Goal: Task Accomplishment & Management: Manage account settings

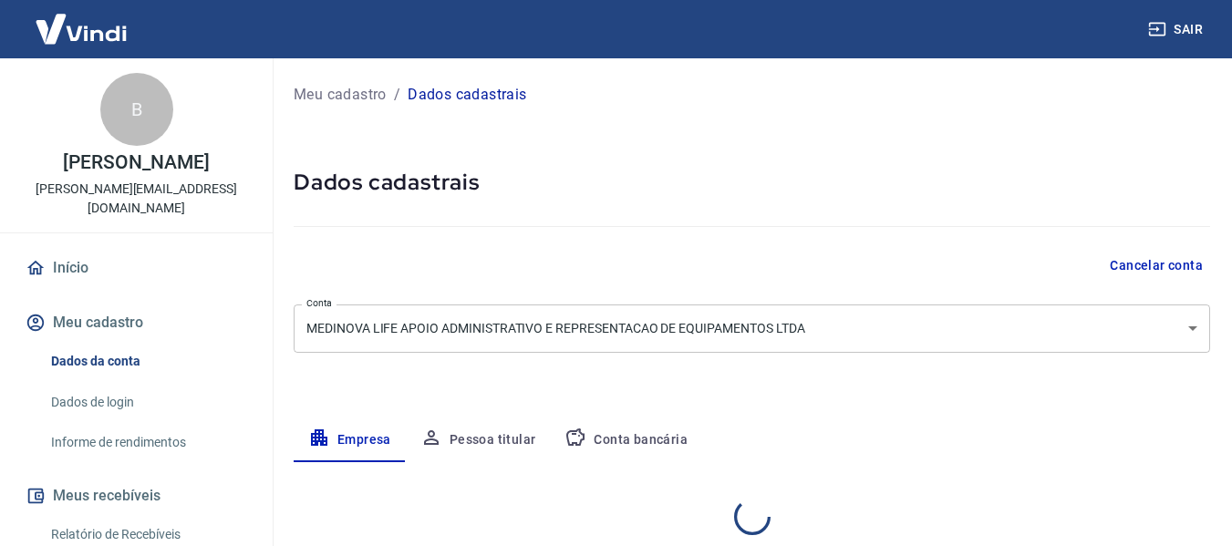
select select "DF"
select select "business"
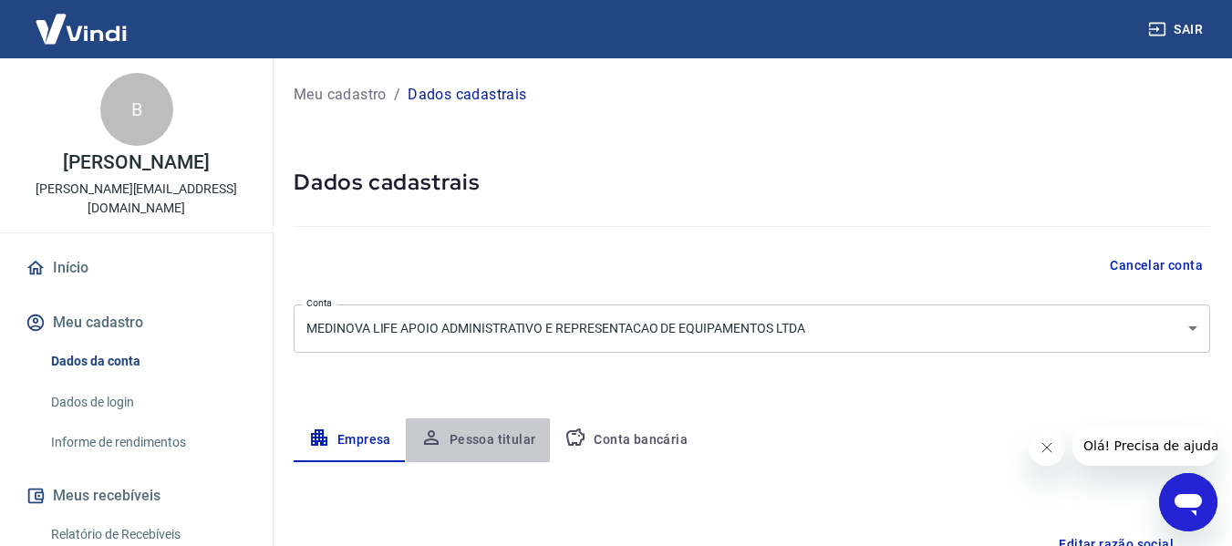
click at [504, 448] on button "Pessoa titular" at bounding box center [478, 441] width 145 height 44
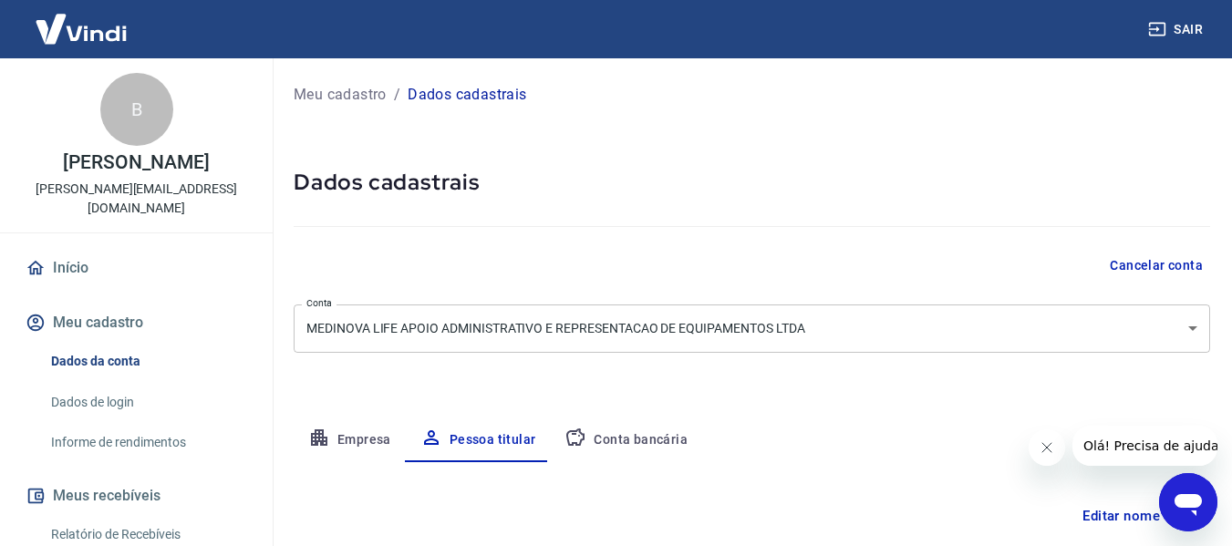
type input "728.465.421-04"
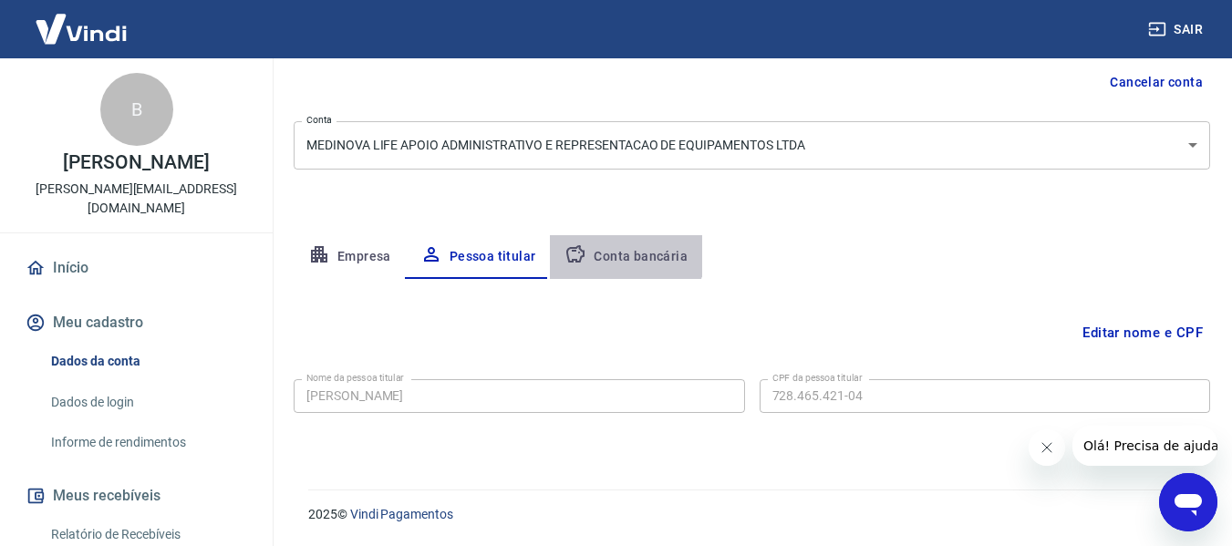
click at [605, 244] on button "Conta bancária" at bounding box center [626, 257] width 152 height 44
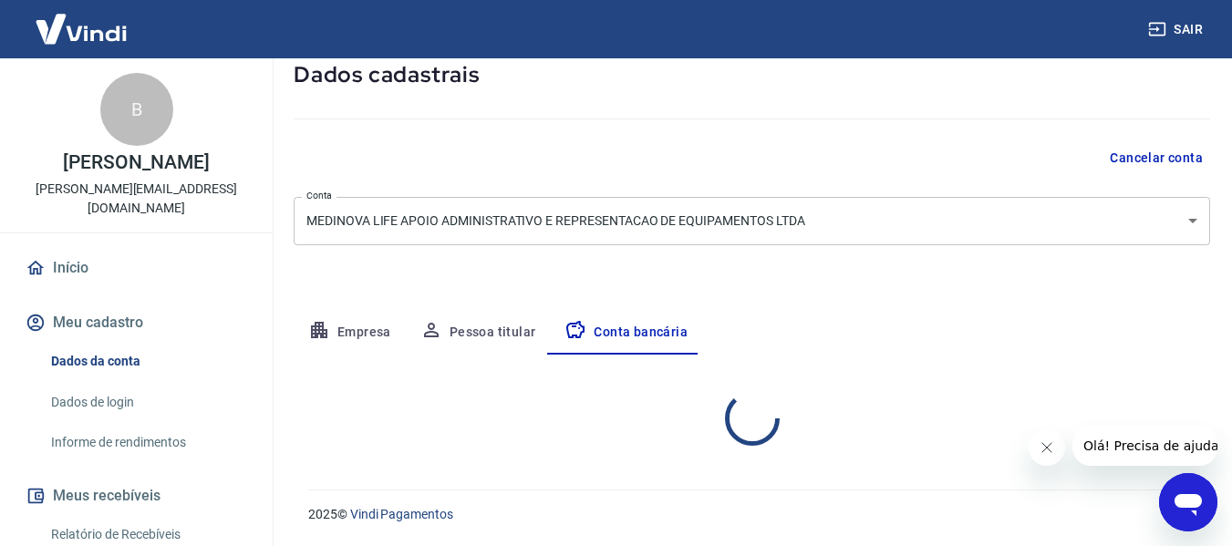
select select "1"
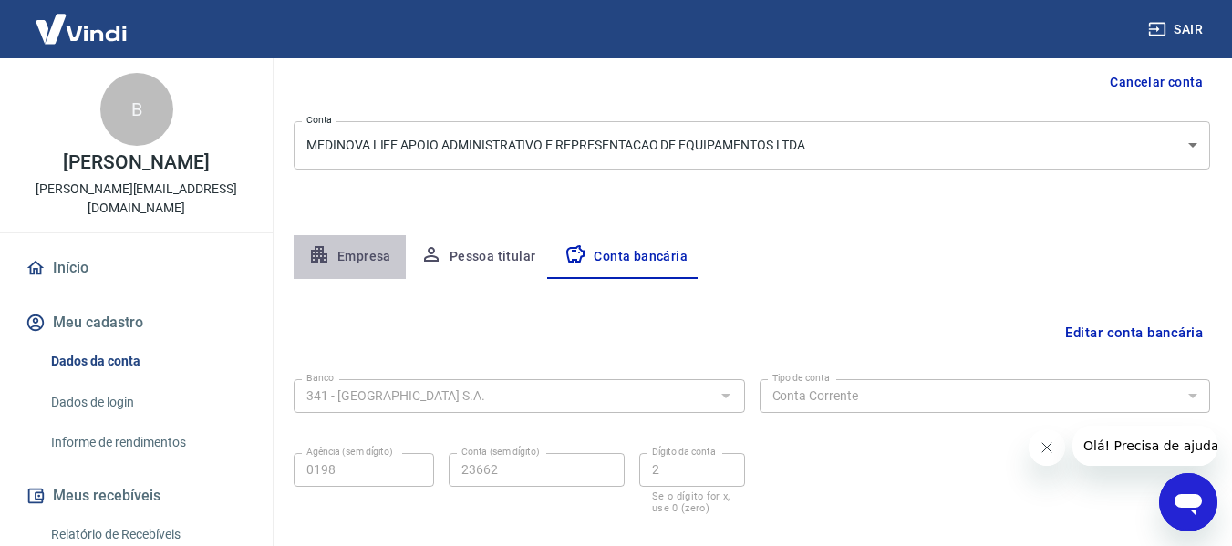
click at [380, 253] on button "Empresa" at bounding box center [350, 257] width 112 height 44
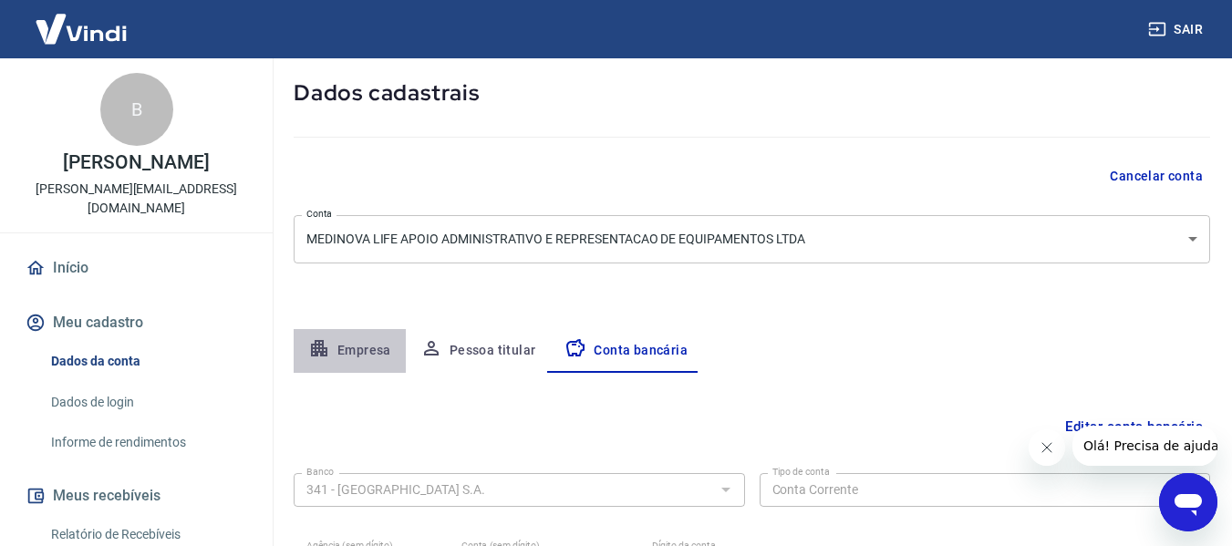
select select "DF"
select select "business"
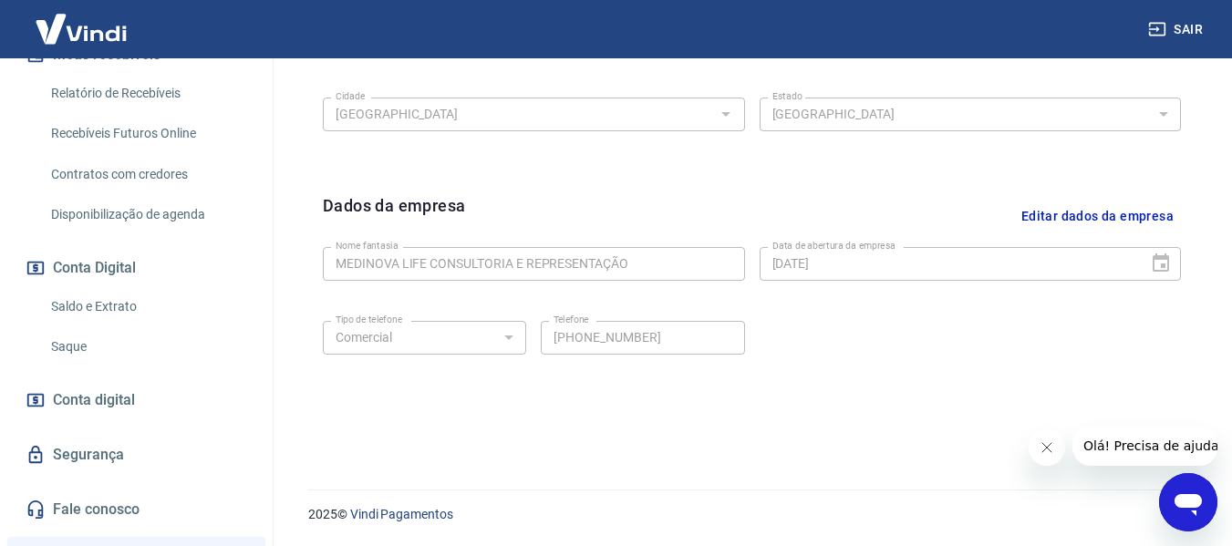
scroll to position [646, 0]
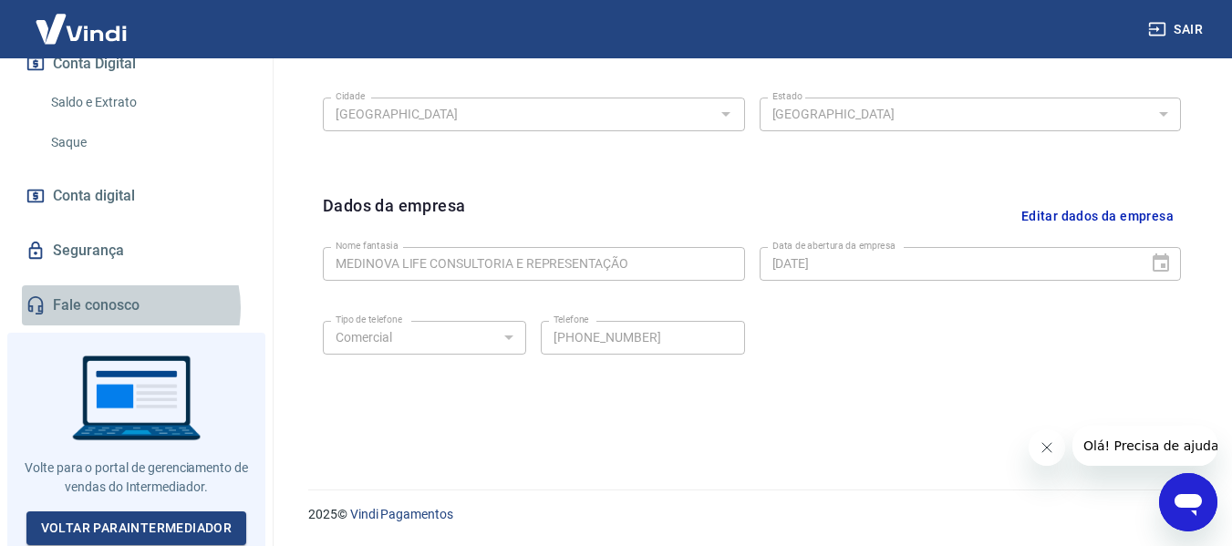
click at [124, 307] on link "Fale conosco" at bounding box center [136, 305] width 229 height 40
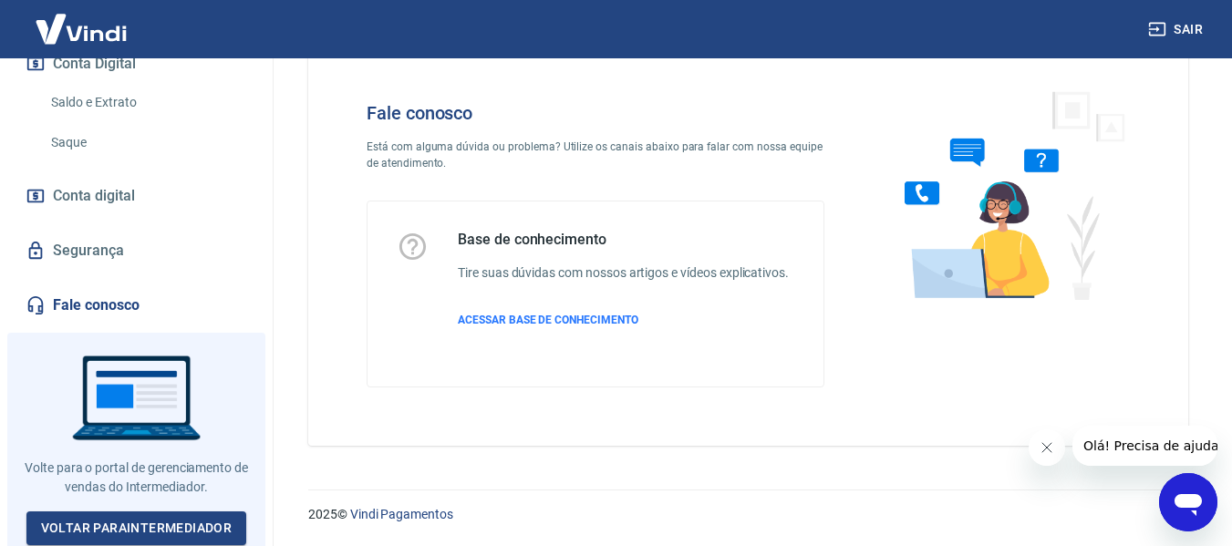
scroll to position [51, 0]
click at [629, 325] on span "ACESSAR BASE DE CONHECIMENTO" at bounding box center [548, 320] width 181 height 13
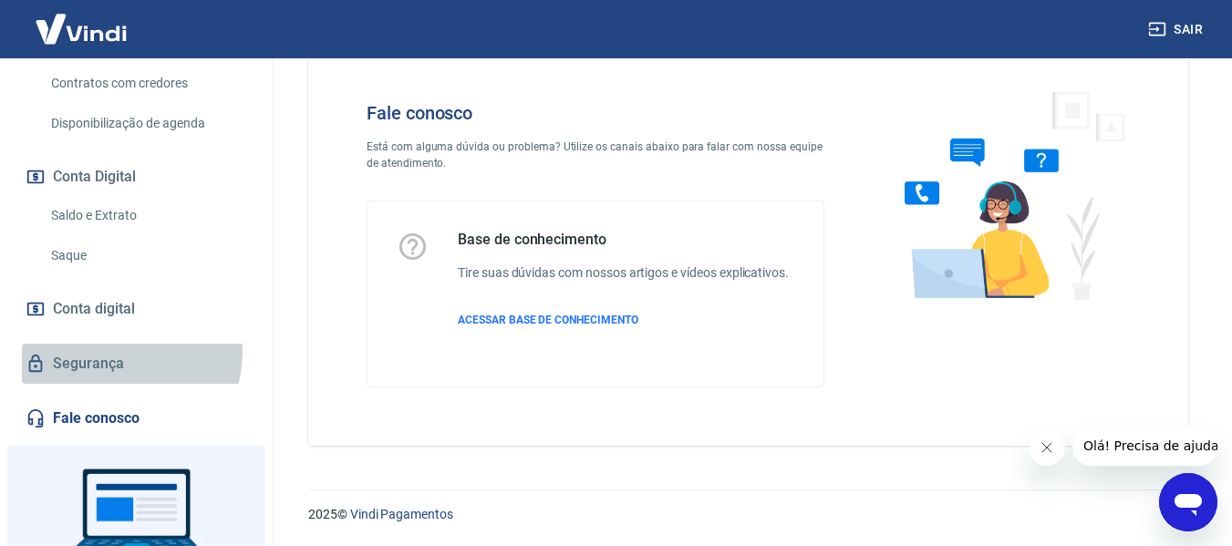
click at [125, 352] on link "Segurança" at bounding box center [136, 364] width 229 height 40
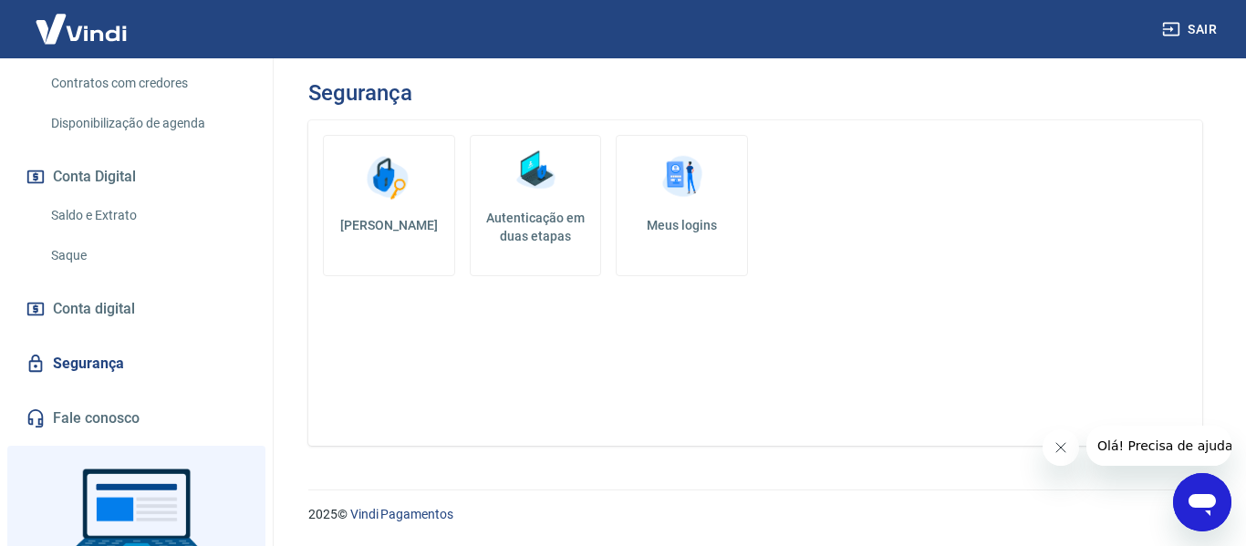
click at [662, 206] on link "Meus logins" at bounding box center [682, 205] width 132 height 141
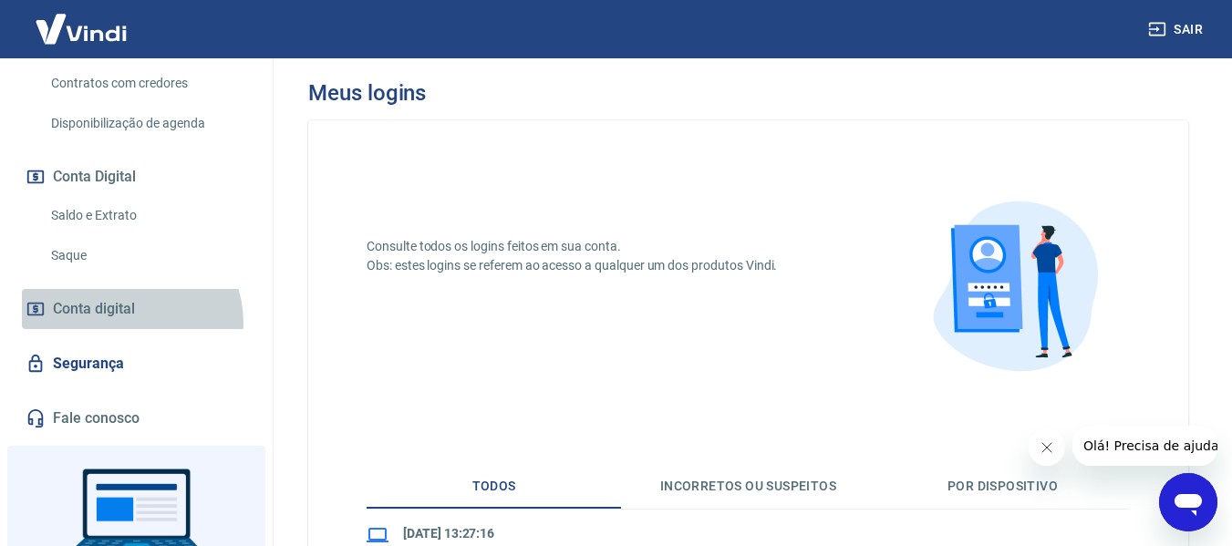
click at [124, 323] on link "Conta digital" at bounding box center [136, 309] width 229 height 40
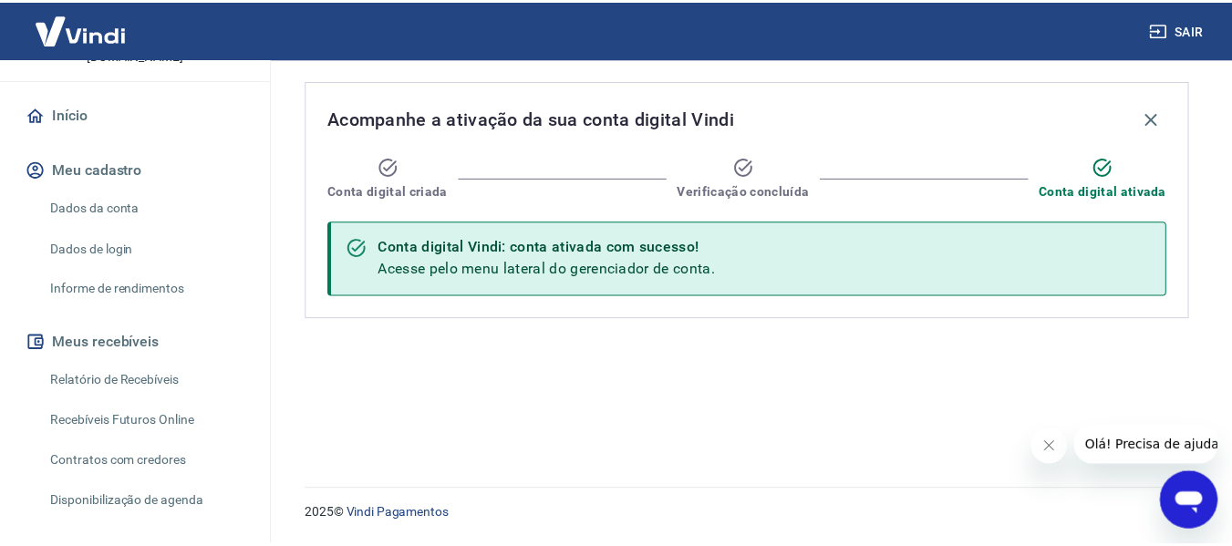
scroll to position [124, 0]
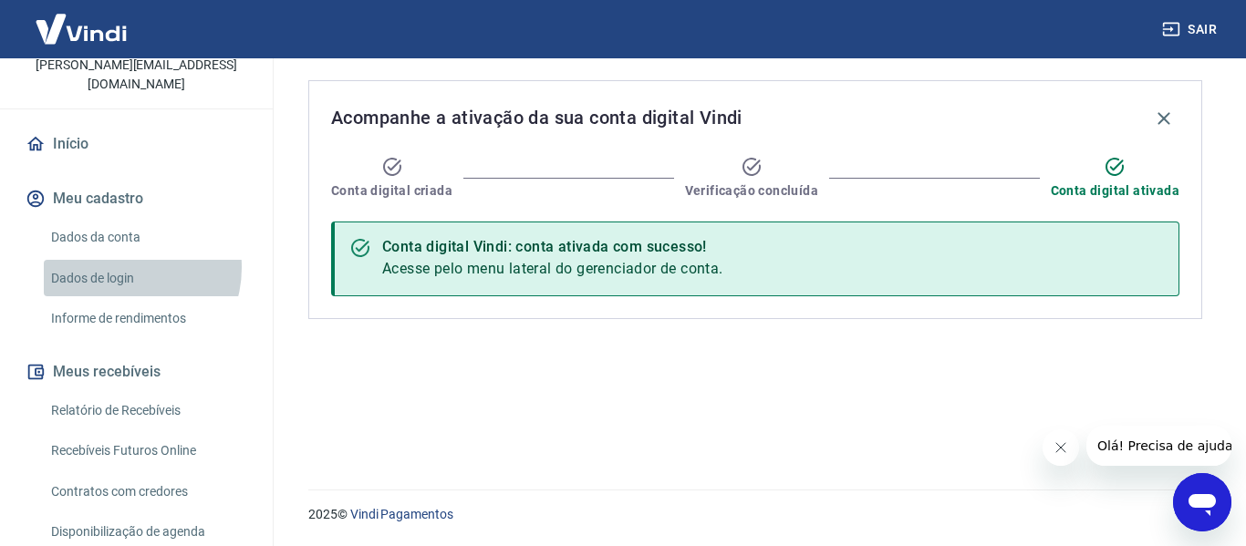
click at [124, 267] on link "Dados de login" at bounding box center [147, 278] width 207 height 37
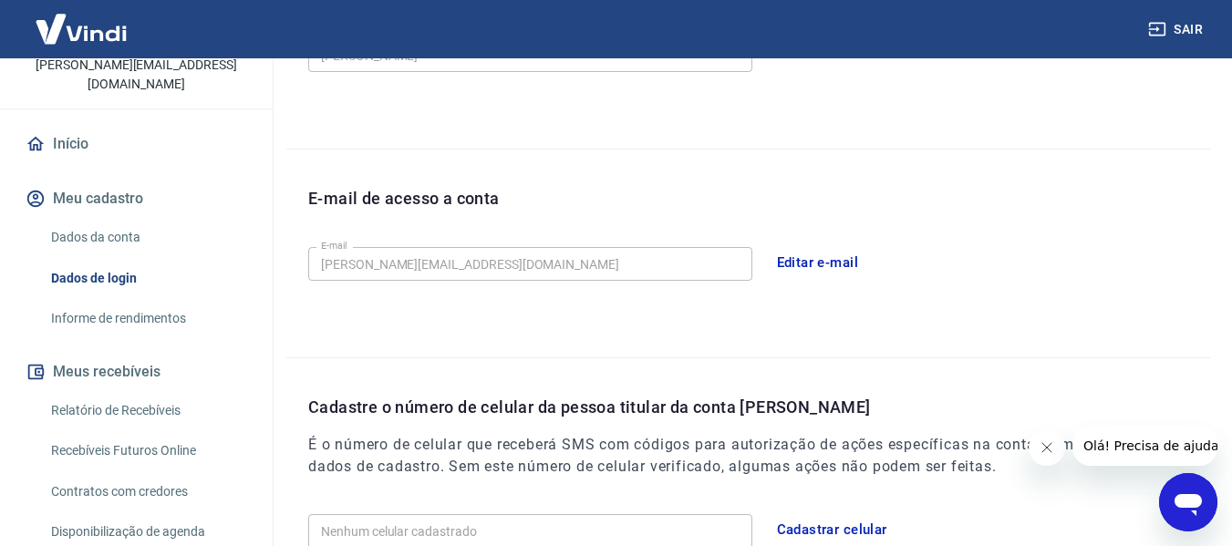
scroll to position [403, 0]
click at [805, 259] on button "Editar e-mail" at bounding box center [818, 262] width 102 height 38
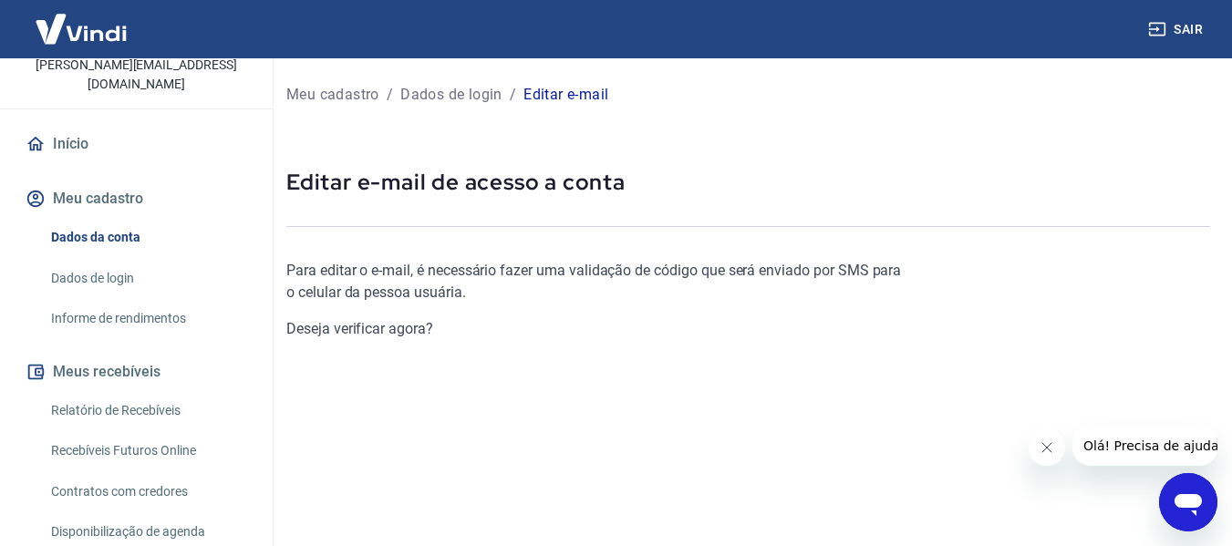
scroll to position [290, 0]
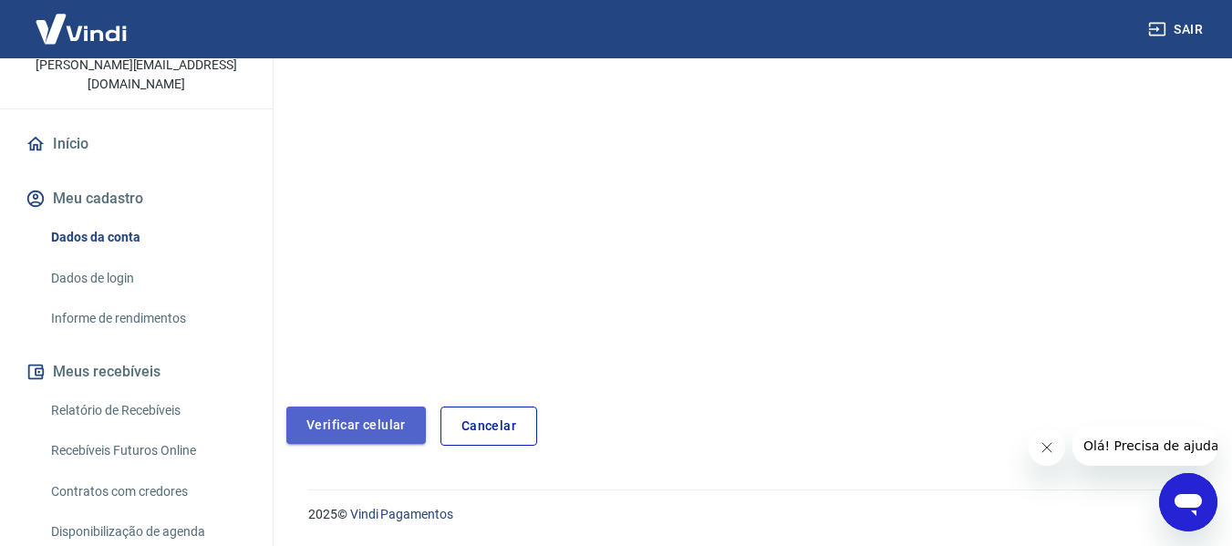
click at [365, 432] on link "Verificar celular" at bounding box center [356, 425] width 140 height 37
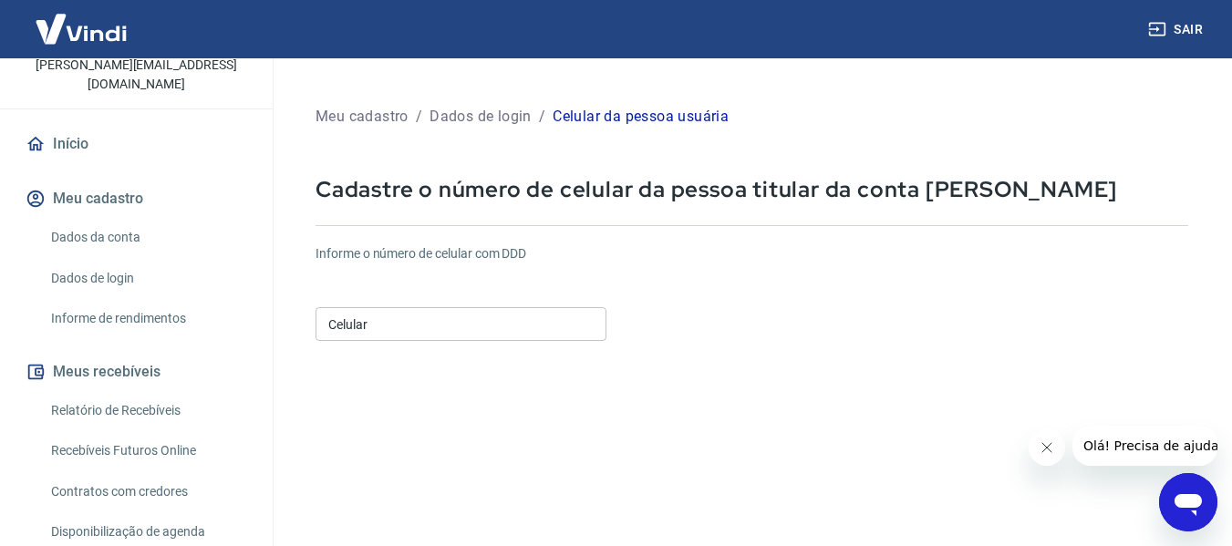
click at [419, 343] on div "Celular Celular" at bounding box center [461, 322] width 291 height 45
click at [395, 332] on input "Celular" at bounding box center [461, 324] width 291 height 34
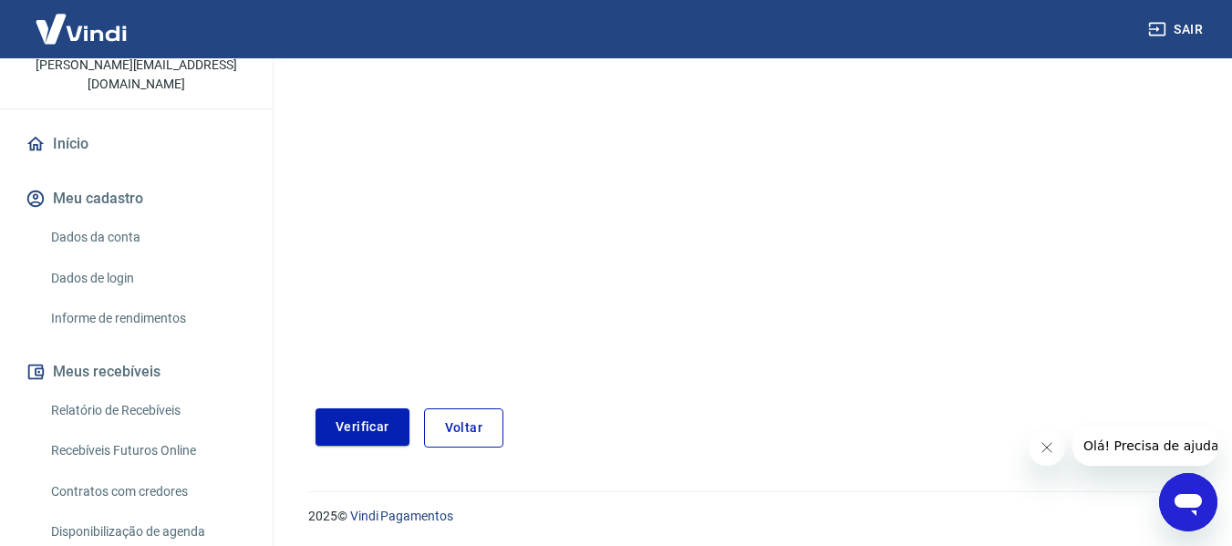
scroll to position [317, 0]
type input "[PHONE_NUMBER]"
click at [343, 424] on button "Verificar" at bounding box center [363, 425] width 94 height 37
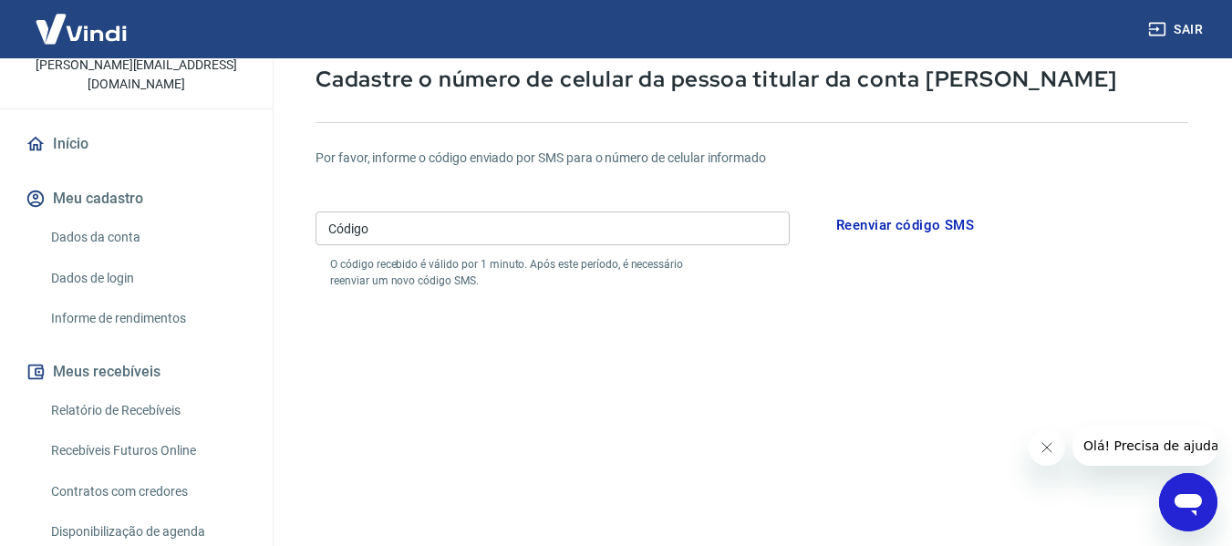
scroll to position [109, 0]
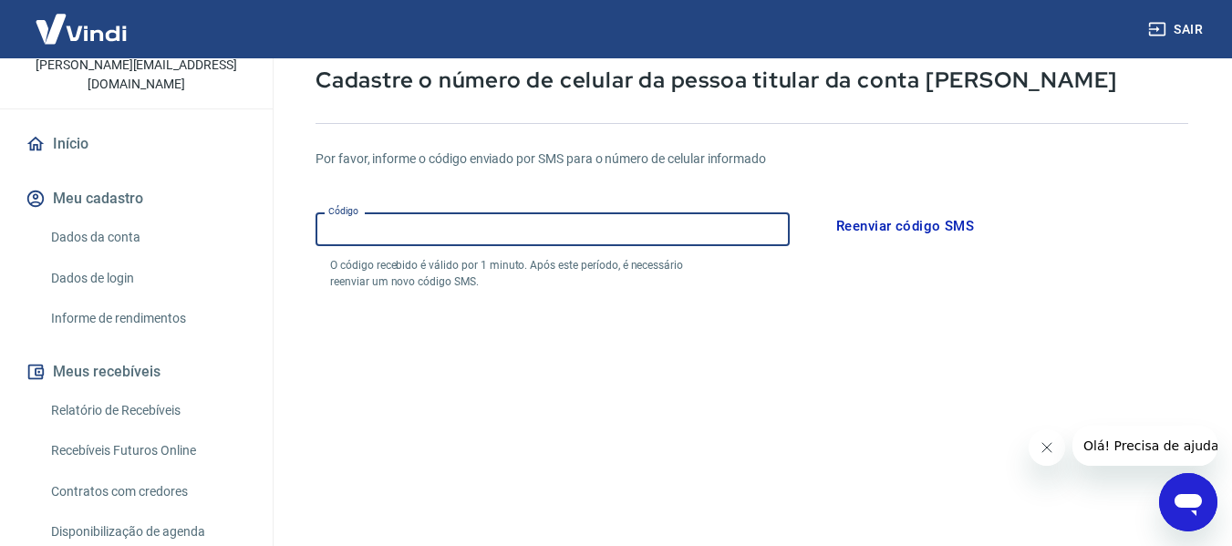
click at [409, 235] on input "Código" at bounding box center [553, 229] width 474 height 34
type input "576599"
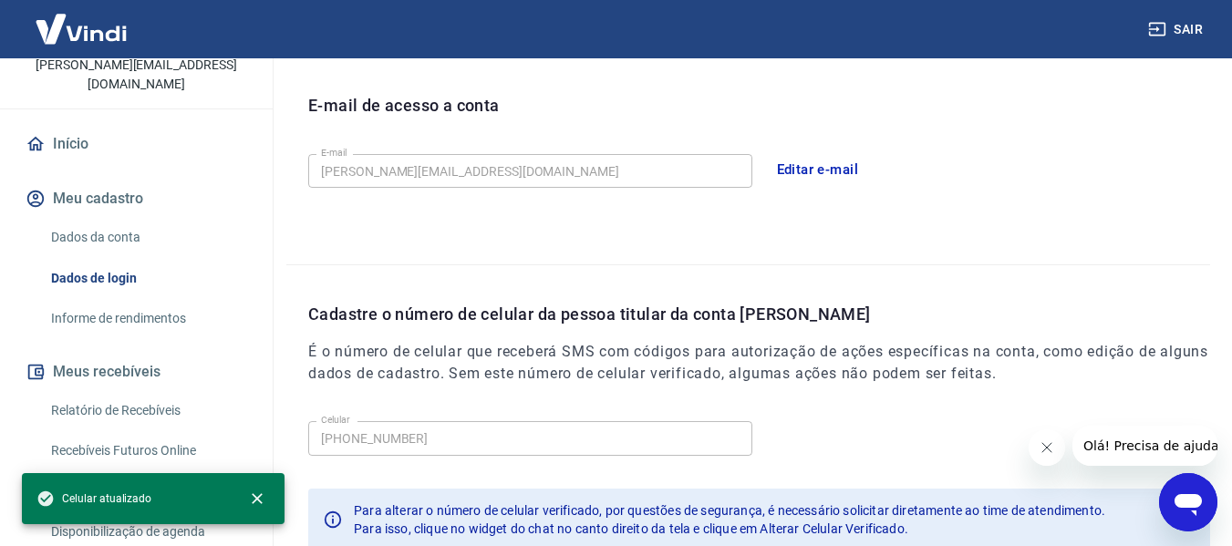
scroll to position [497, 0]
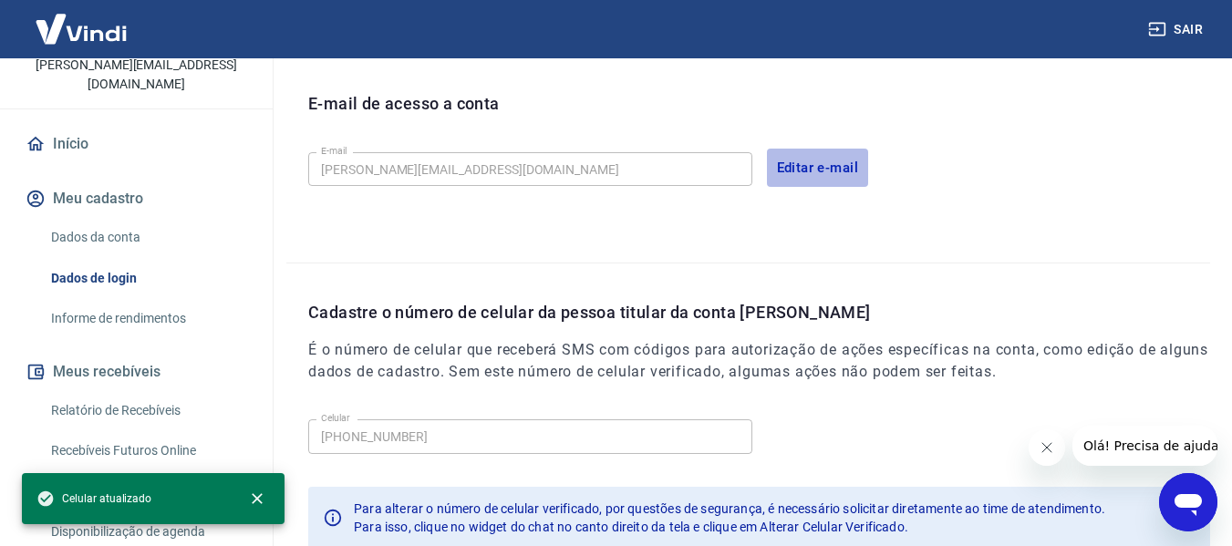
click at [798, 160] on button "Editar e-mail" at bounding box center [818, 168] width 102 height 38
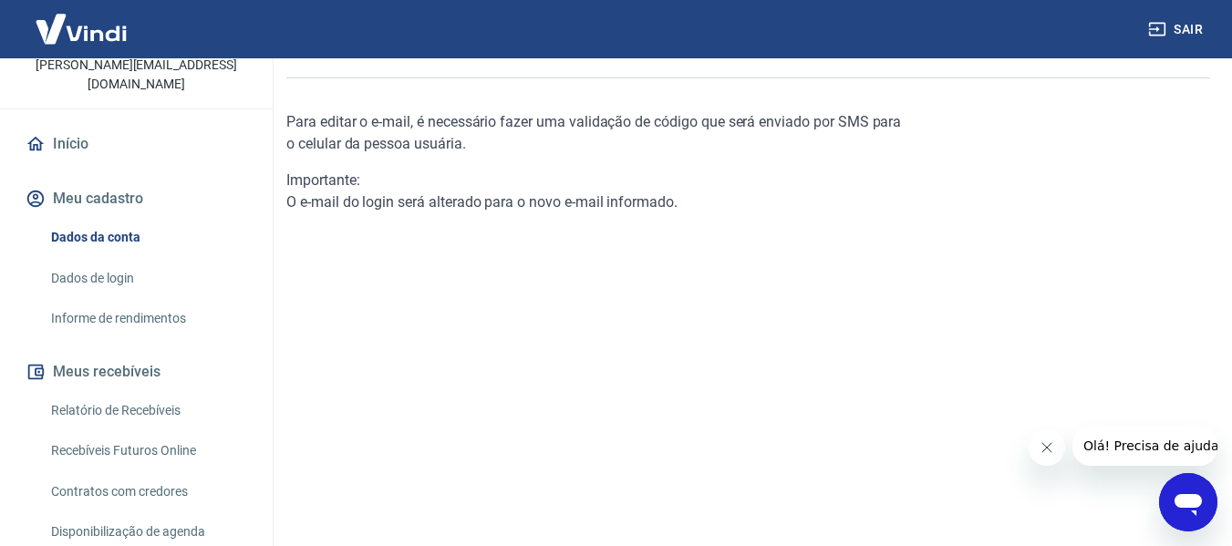
scroll to position [312, 0]
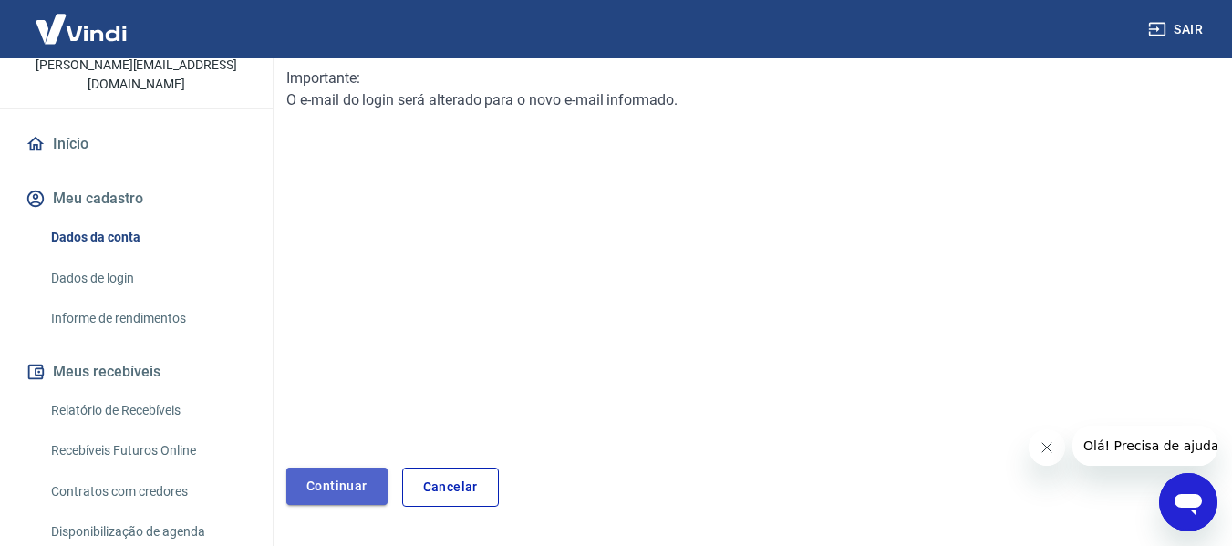
click at [355, 491] on link "Continuar" at bounding box center [336, 486] width 101 height 37
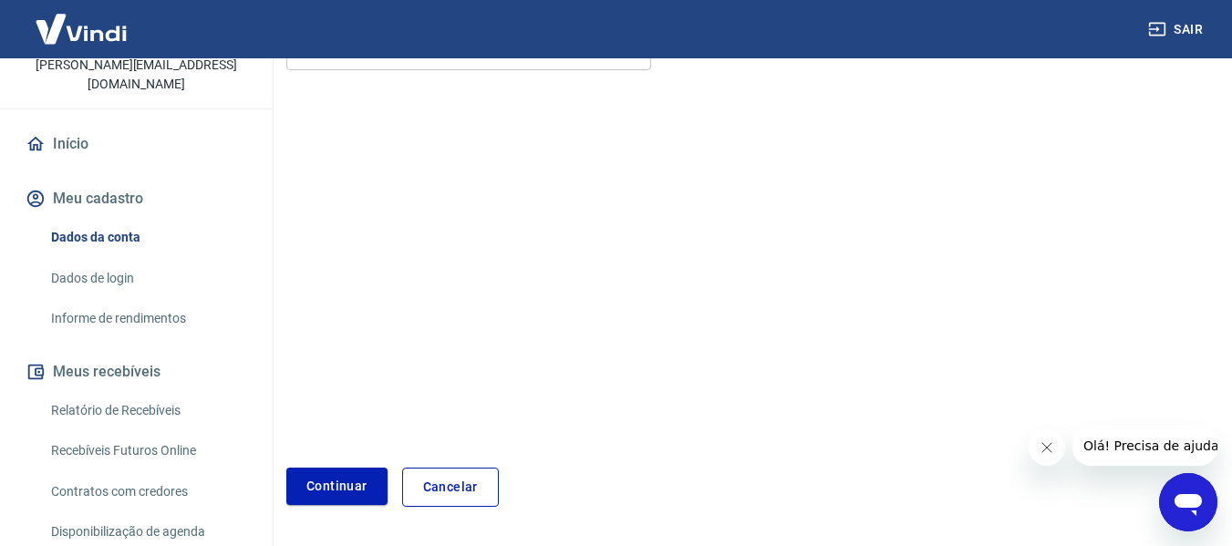
scroll to position [48, 0]
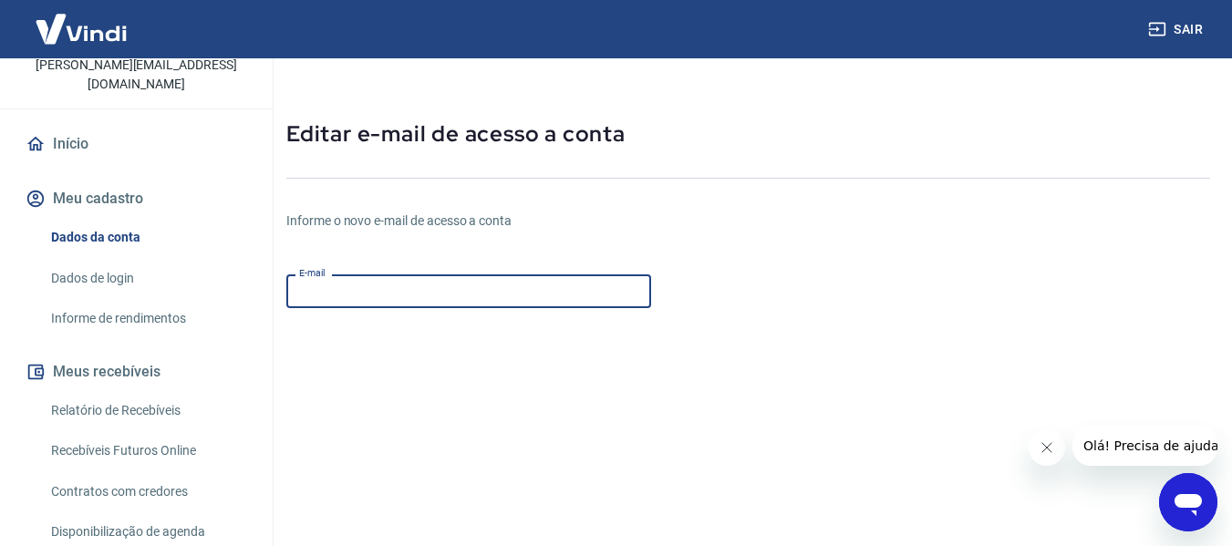
click at [405, 294] on input "E-mail" at bounding box center [468, 291] width 365 height 34
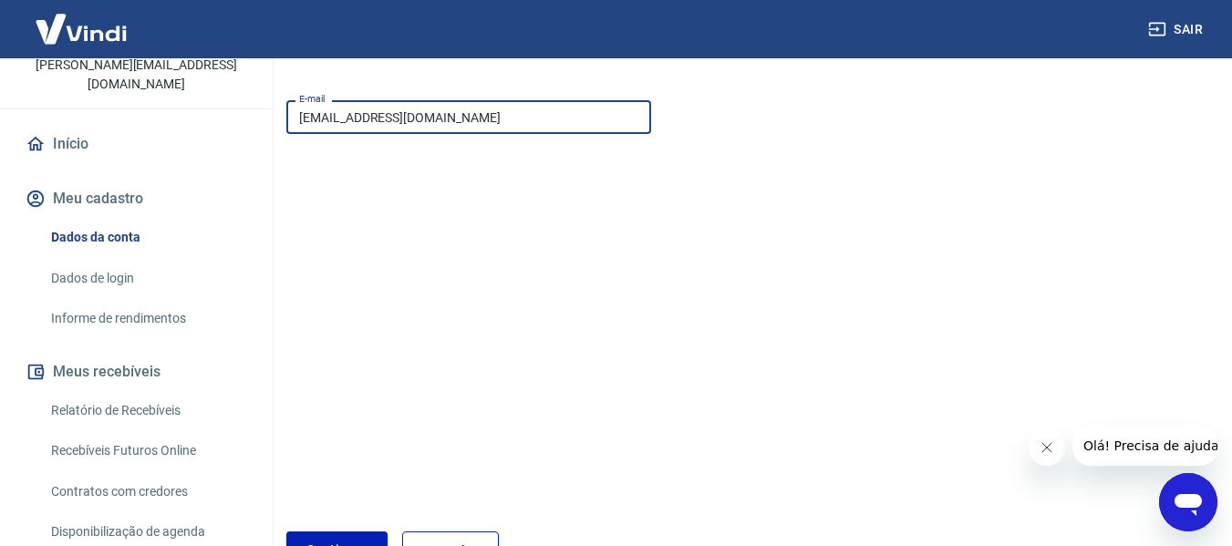
scroll to position [347, 0]
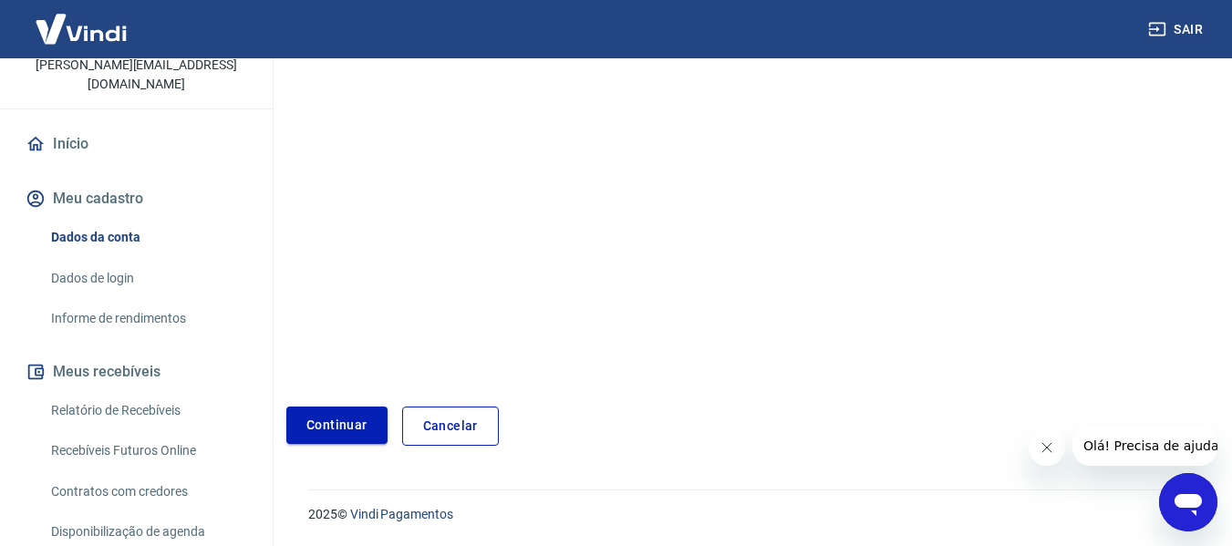
type input "[EMAIL_ADDRESS][DOMAIN_NAME]"
click at [320, 435] on button "Continuar" at bounding box center [336, 425] width 101 height 37
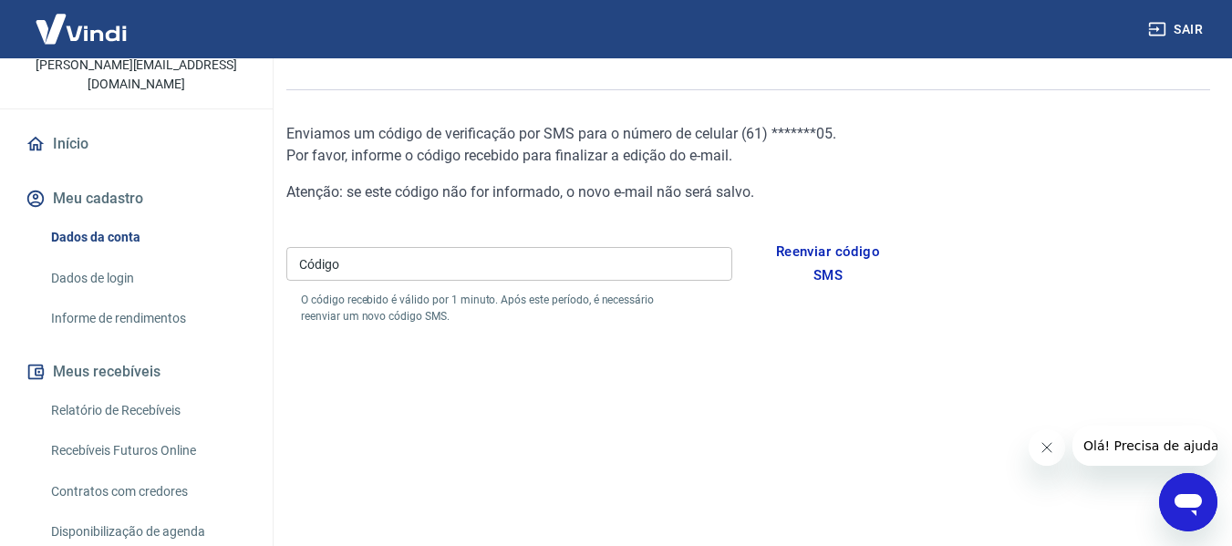
scroll to position [136, 0]
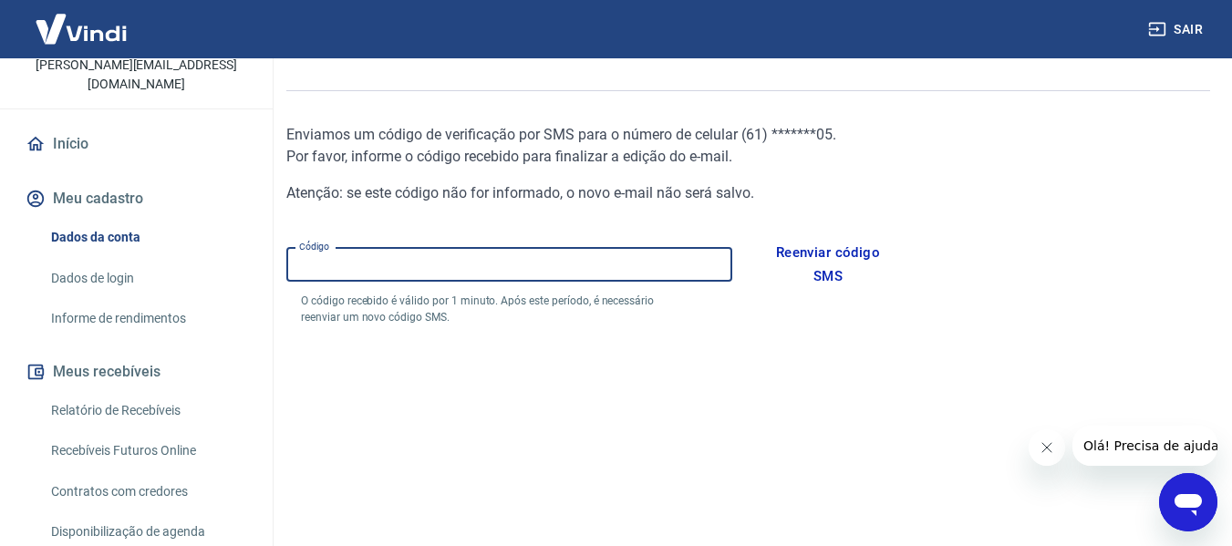
drag, startPoint x: 388, startPoint y: 274, endPoint x: 367, endPoint y: 271, distance: 20.2
click at [367, 271] on input "Código" at bounding box center [509, 265] width 446 height 34
type input "343936"
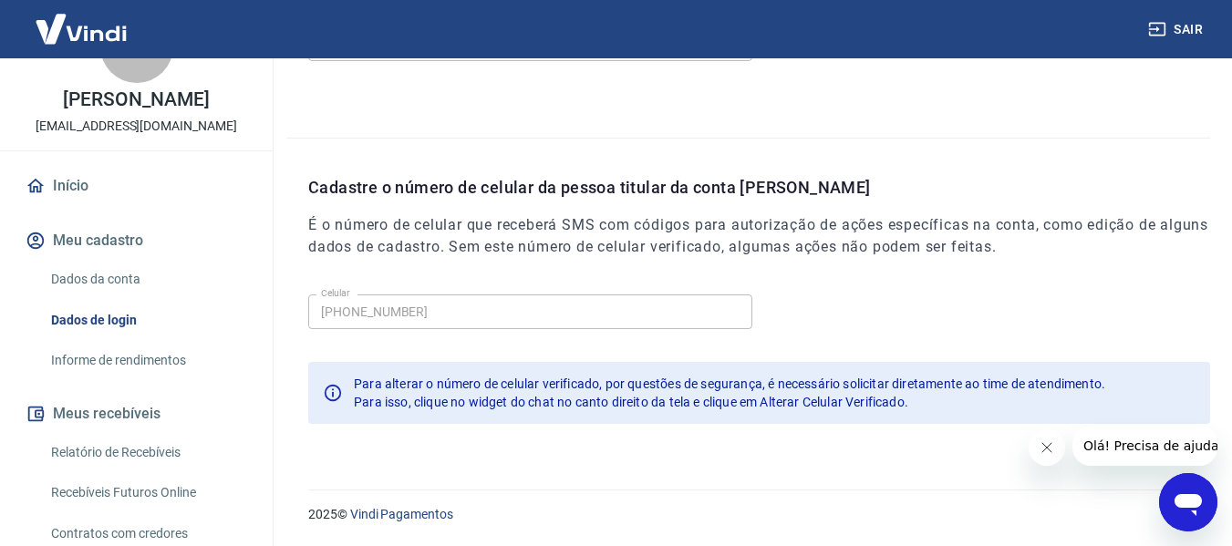
scroll to position [62, 0]
click at [136, 291] on link "Dados da conta" at bounding box center [147, 280] width 207 height 37
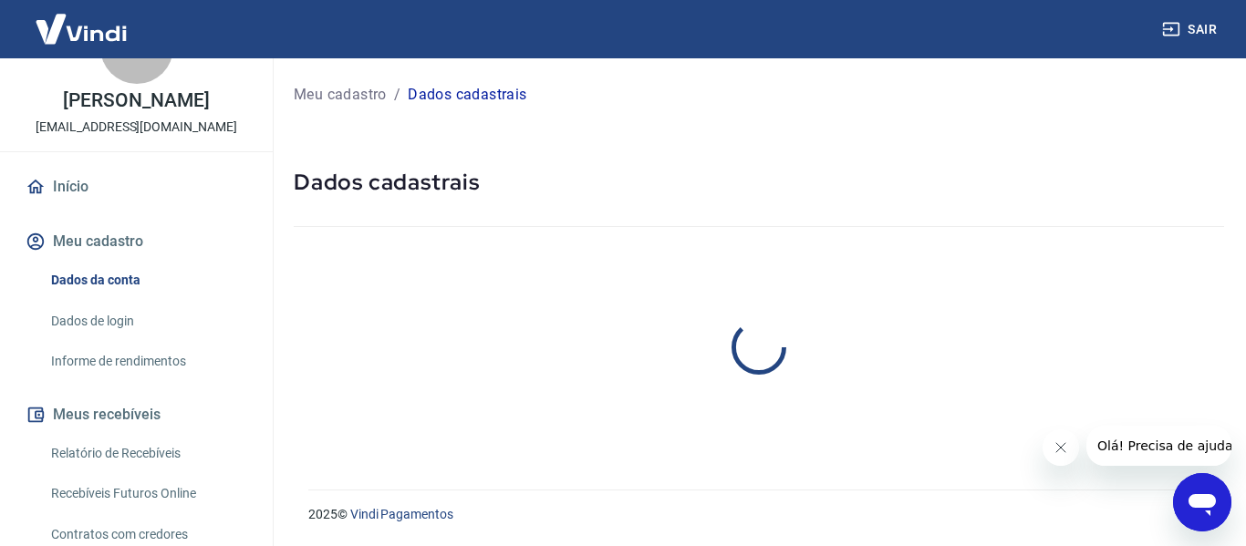
select select "DF"
select select "business"
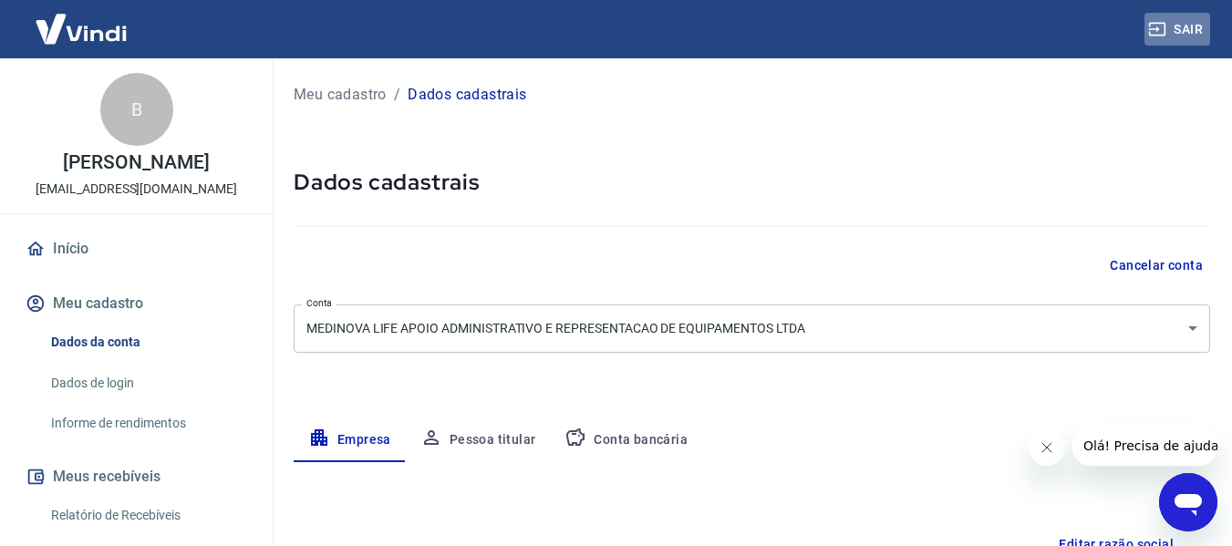
click at [1191, 20] on button "Sair" at bounding box center [1177, 30] width 66 height 34
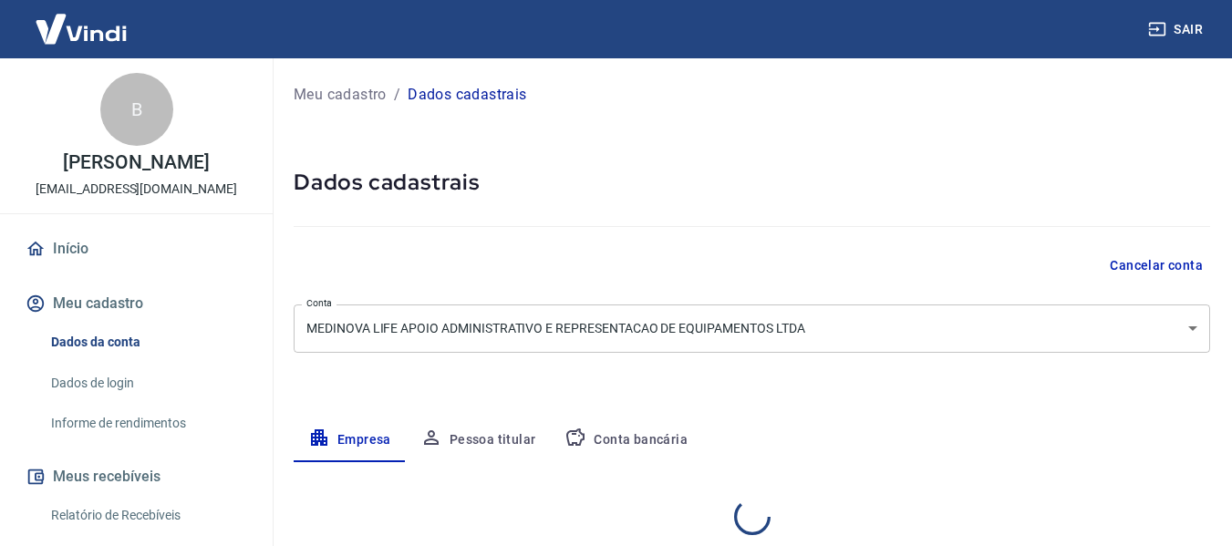
select select "DF"
select select "business"
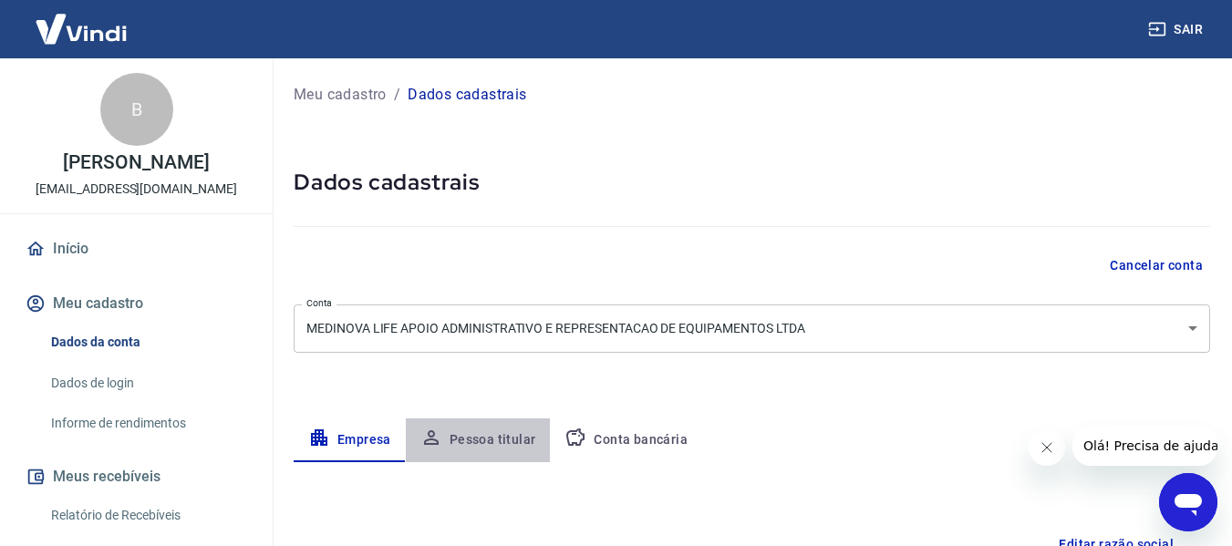
click at [511, 430] on button "Pessoa titular" at bounding box center [478, 441] width 145 height 44
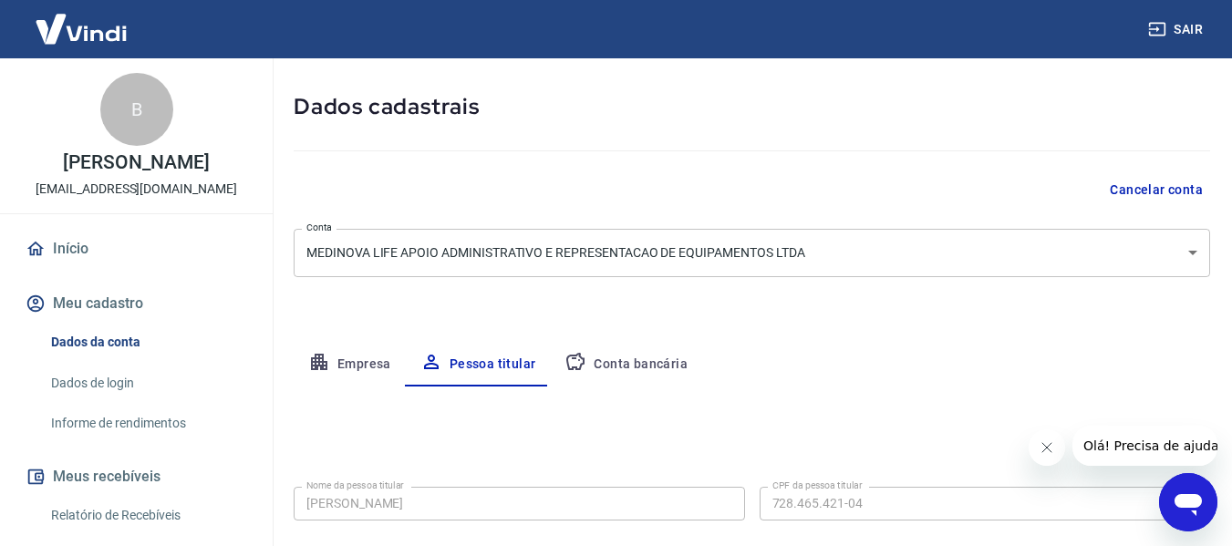
scroll to position [183, 0]
